Goal: Task Accomplishment & Management: Complete application form

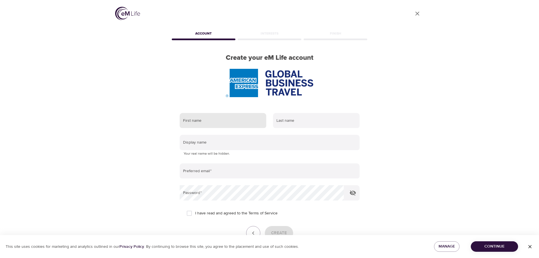
click at [219, 122] on input "text" at bounding box center [223, 120] width 87 height 15
type input "Manoj"
click at [298, 117] on input "text" at bounding box center [316, 120] width 87 height 15
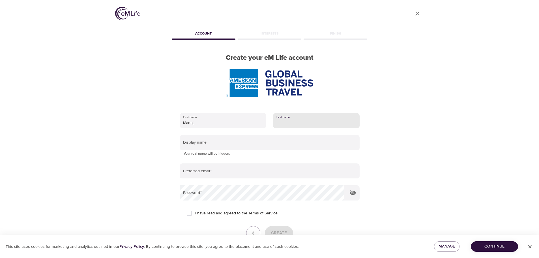
type input "Chand"
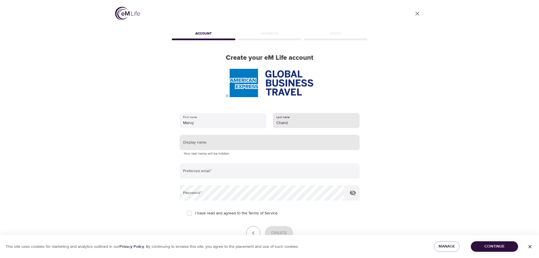
click at [206, 143] on input "text" at bounding box center [270, 142] width 180 height 15
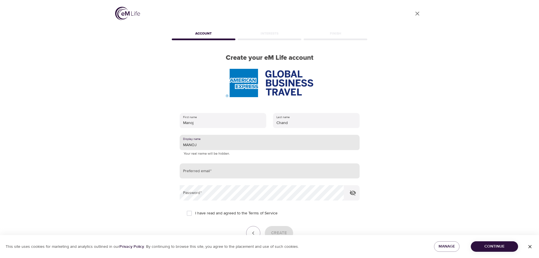
type input "MANOJ"
click at [214, 171] on input "email" at bounding box center [270, 170] width 180 height 15
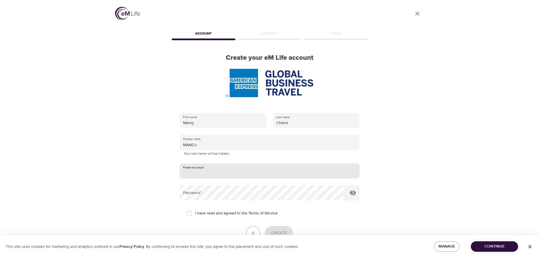
type input "manoj.p.chand@amexgbt.com"
click at [351, 193] on icon "button" at bounding box center [352, 192] width 6 height 5
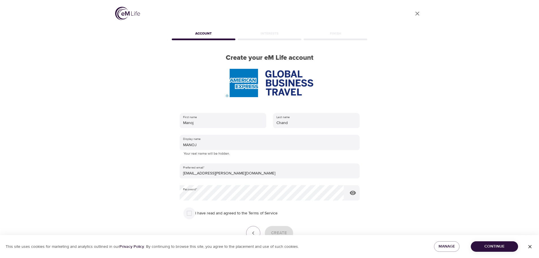
click at [190, 213] on input "I have read and agreed to the Terms of Service" at bounding box center [189, 213] width 12 height 12
checkbox input "true"
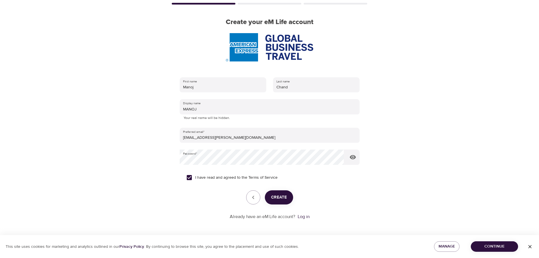
scroll to position [36, 0]
click at [281, 200] on span "Create" at bounding box center [279, 196] width 16 height 7
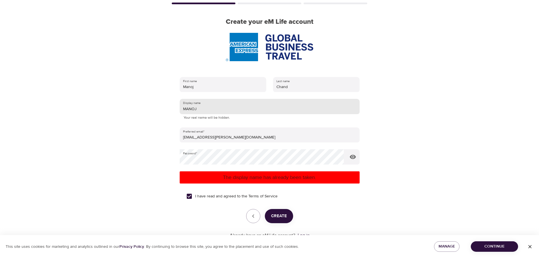
click at [198, 107] on input "MANOJ" at bounding box center [270, 106] width 180 height 15
type input "M"
type input "MCHAND"
click at [279, 218] on span "Create" at bounding box center [279, 215] width 16 height 7
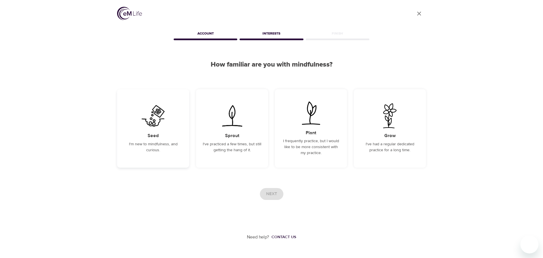
click at [152, 124] on img at bounding box center [153, 115] width 29 height 25
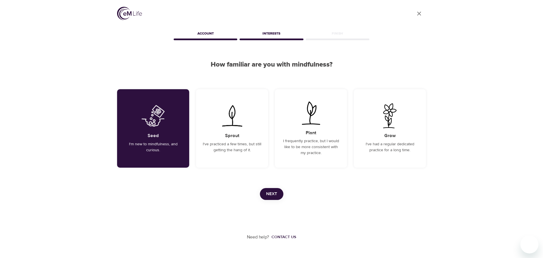
click at [270, 194] on span "Next" at bounding box center [271, 193] width 11 height 7
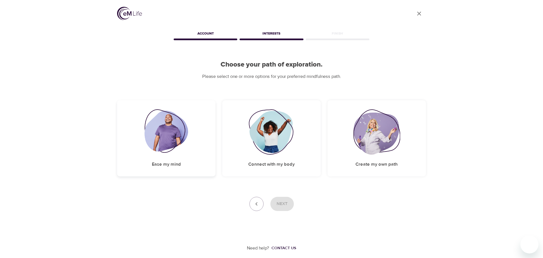
click at [159, 144] on img at bounding box center [166, 131] width 44 height 45
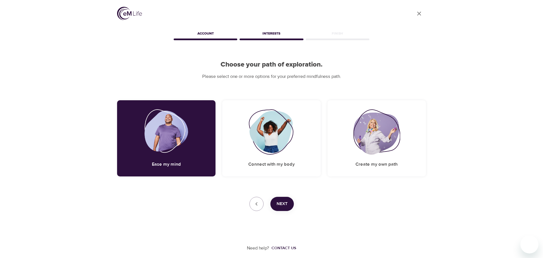
click at [282, 202] on span "Next" at bounding box center [281, 203] width 11 height 7
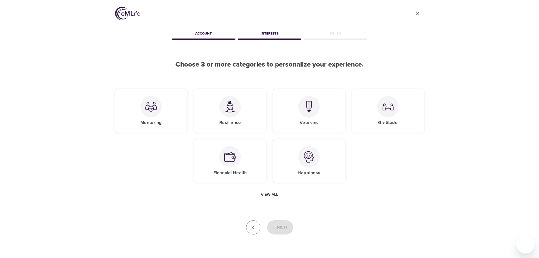
click at [269, 196] on span "View all" at bounding box center [269, 194] width 17 height 7
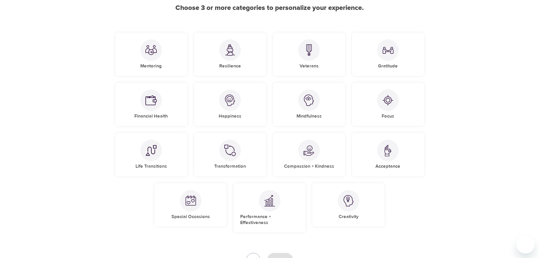
scroll to position [85, 0]
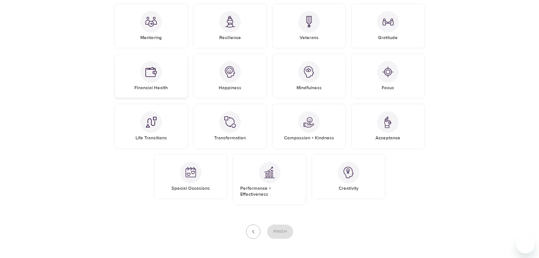
click at [147, 74] on img at bounding box center [150, 71] width 11 height 11
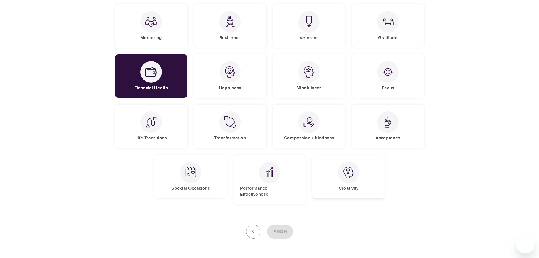
click at [350, 181] on div at bounding box center [348, 171] width 21 height 21
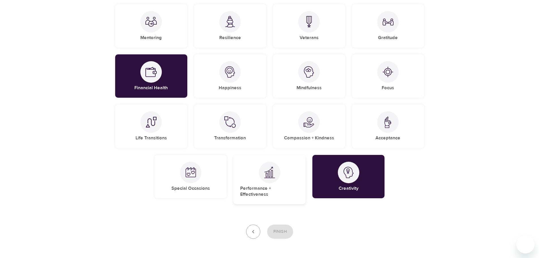
click at [268, 183] on div "Performance + Effectiveness" at bounding box center [269, 179] width 72 height 49
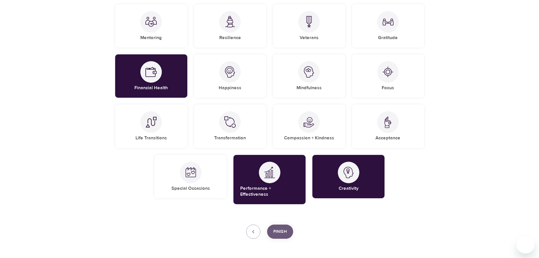
click at [281, 228] on span "Finish" at bounding box center [280, 231] width 14 height 7
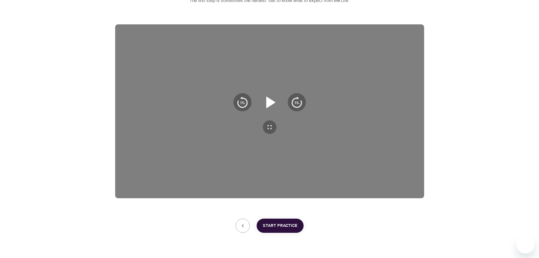
click at [271, 101] on icon "button" at bounding box center [270, 102] width 9 height 12
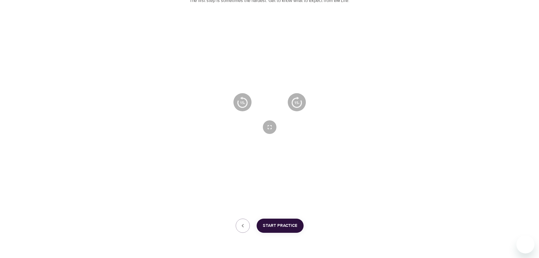
click at [269, 101] on icon "button" at bounding box center [269, 102] width 20 height 20
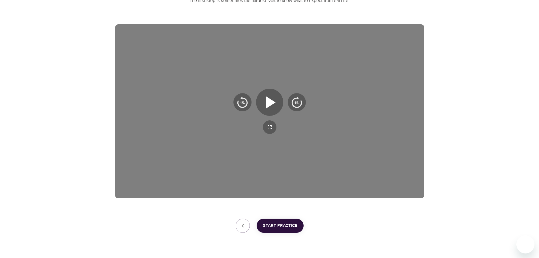
scroll to position [70, 0]
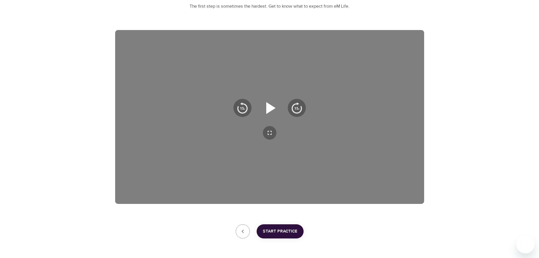
click at [274, 108] on icon "button" at bounding box center [270, 108] width 9 height 12
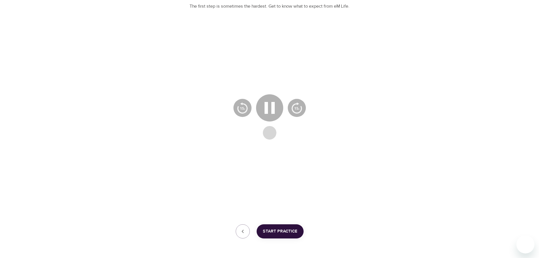
click at [269, 134] on icon "button" at bounding box center [269, 132] width 7 height 7
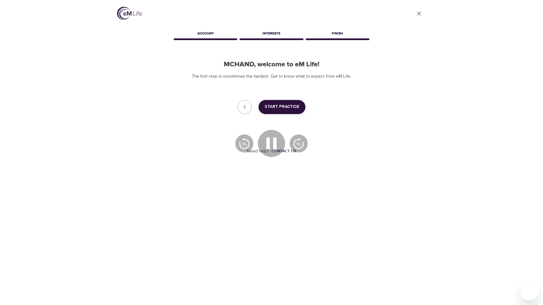
click at [271, 168] on icon "button" at bounding box center [271, 168] width 7 height 7
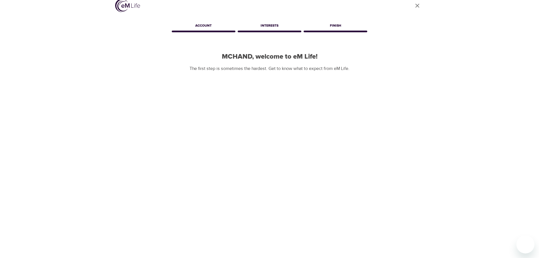
scroll to position [6, 0]
